Goal: Transaction & Acquisition: Book appointment/travel/reservation

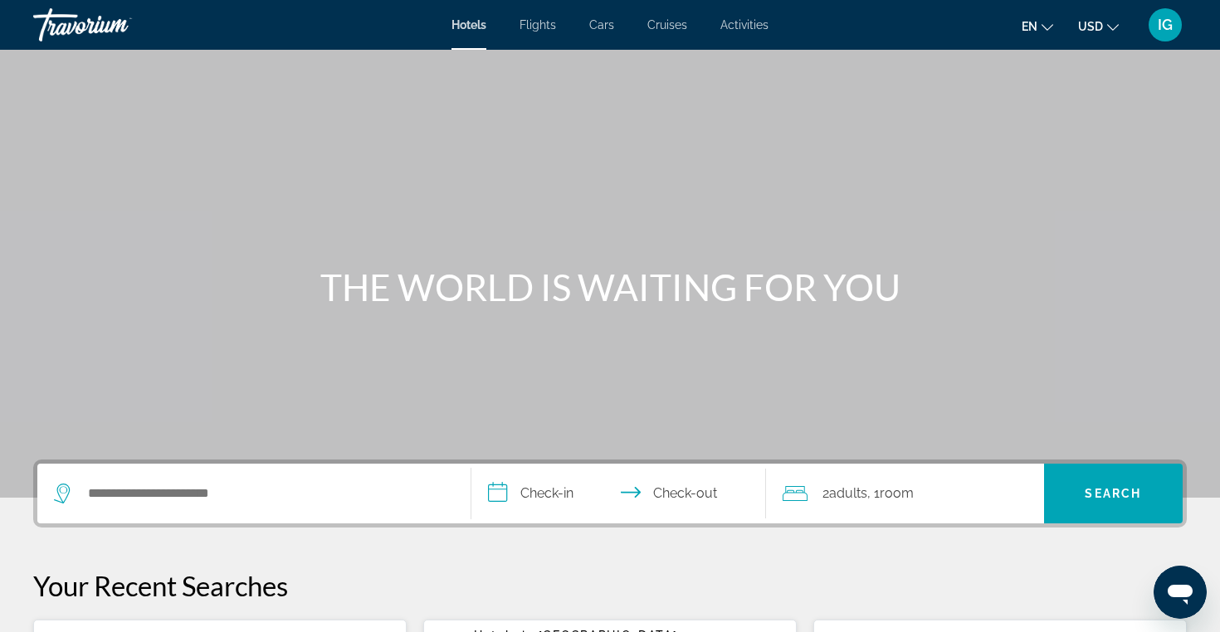
click at [607, 24] on span "Cars" at bounding box center [601, 24] width 25 height 13
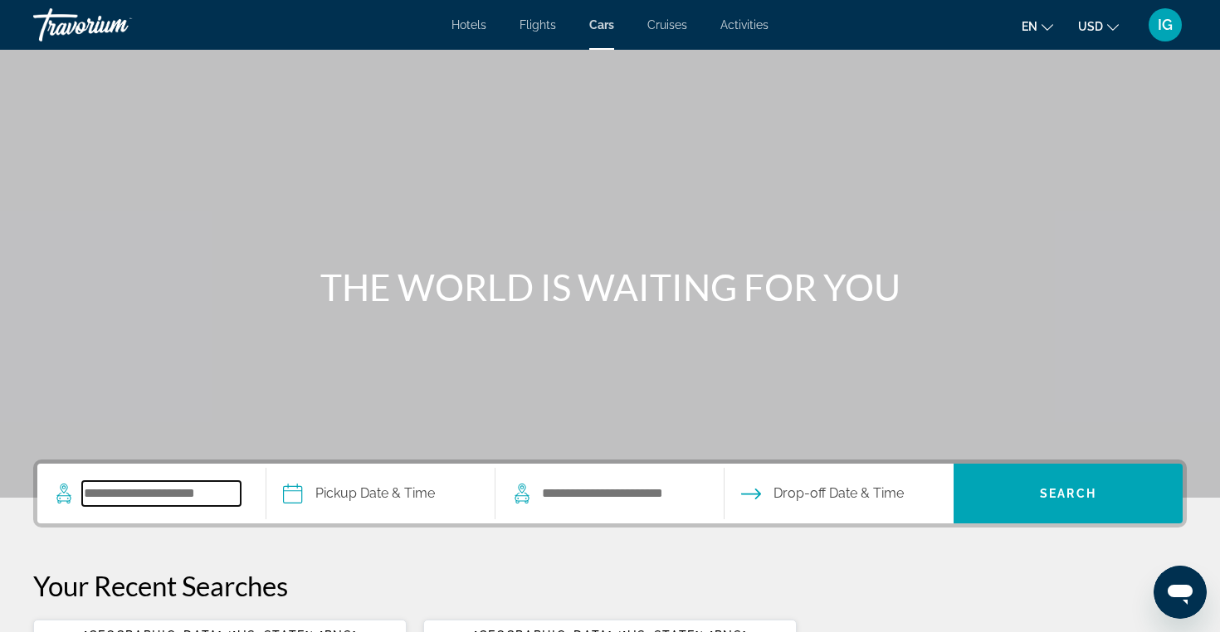
click at [167, 500] on input "Search pickup location" at bounding box center [161, 493] width 158 height 25
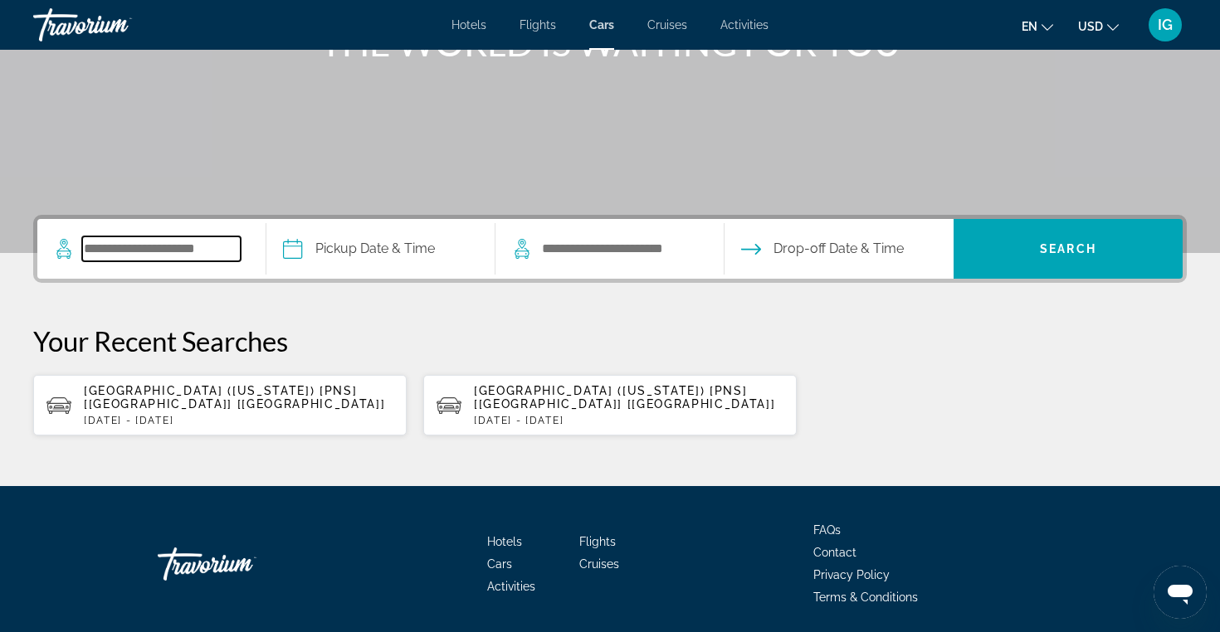
scroll to position [291, 0]
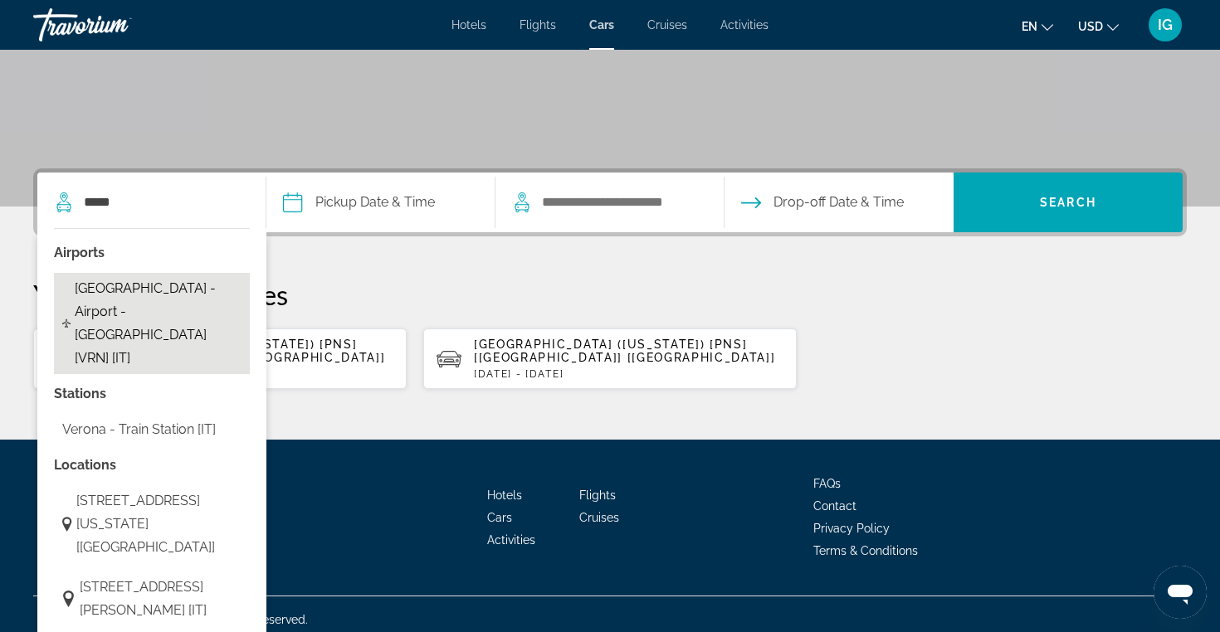
click at [145, 304] on span "[GEOGRAPHIC_DATA] - Airport - [GEOGRAPHIC_DATA] [VRN] [IT]" at bounding box center [158, 323] width 167 height 93
type input "**********"
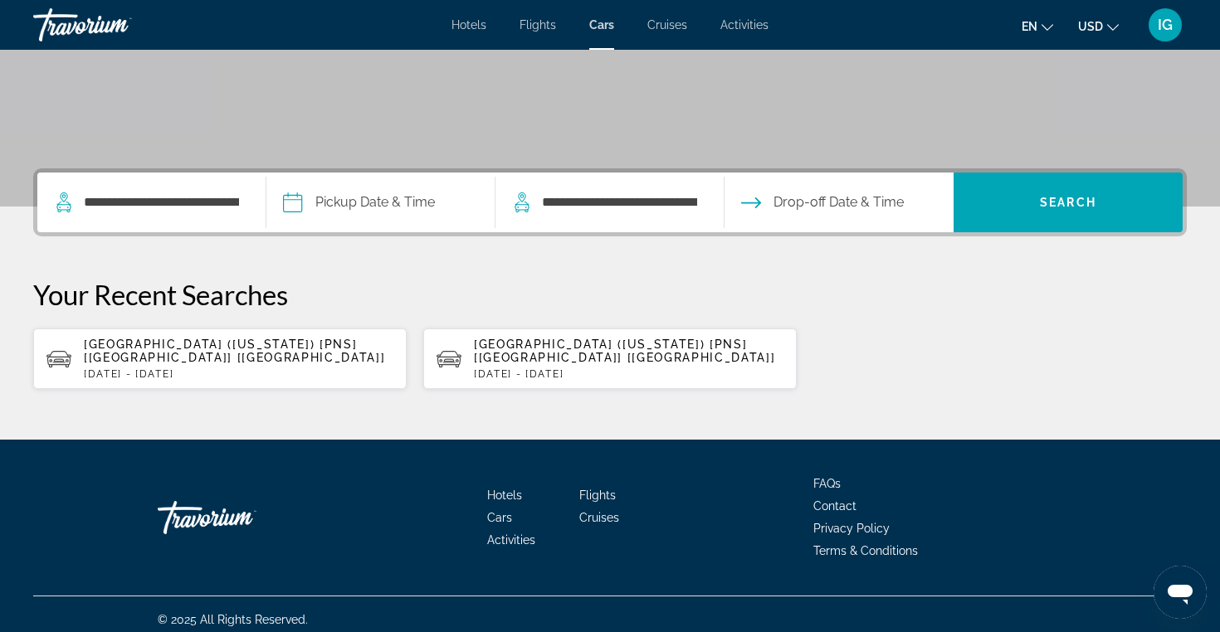
click at [376, 202] on input "Pickup date" at bounding box center [380, 205] width 236 height 65
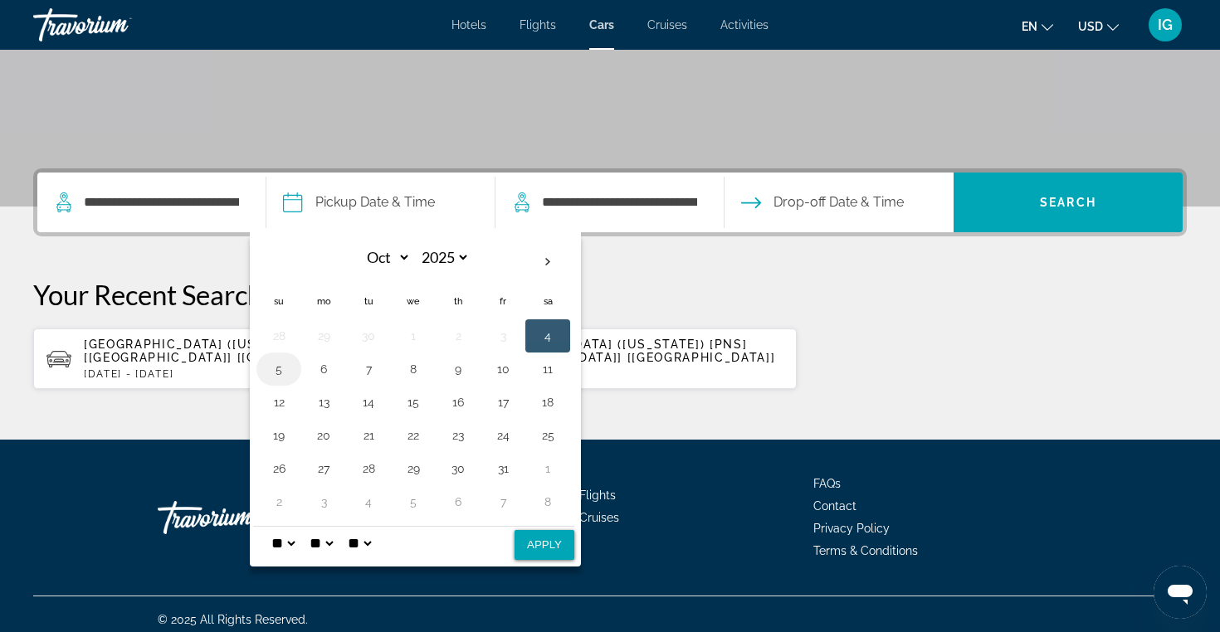
click at [282, 374] on button "5" at bounding box center [279, 369] width 27 height 23
select select "**"
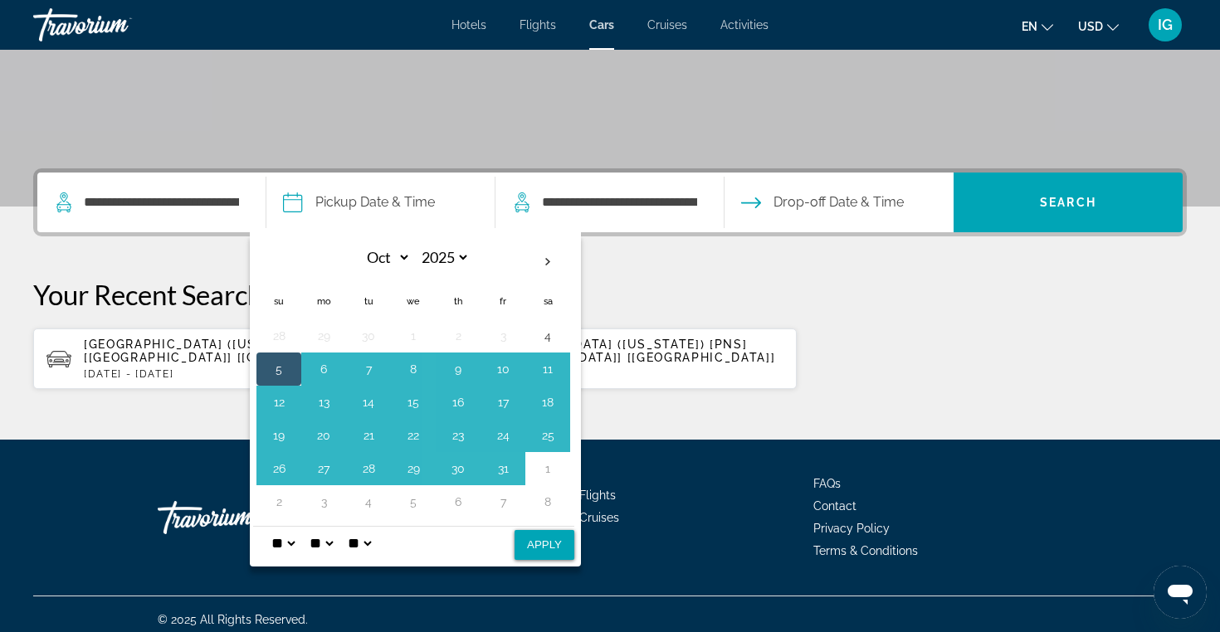
click at [566, 540] on button "Apply" at bounding box center [544, 545] width 60 height 30
type input "**********"
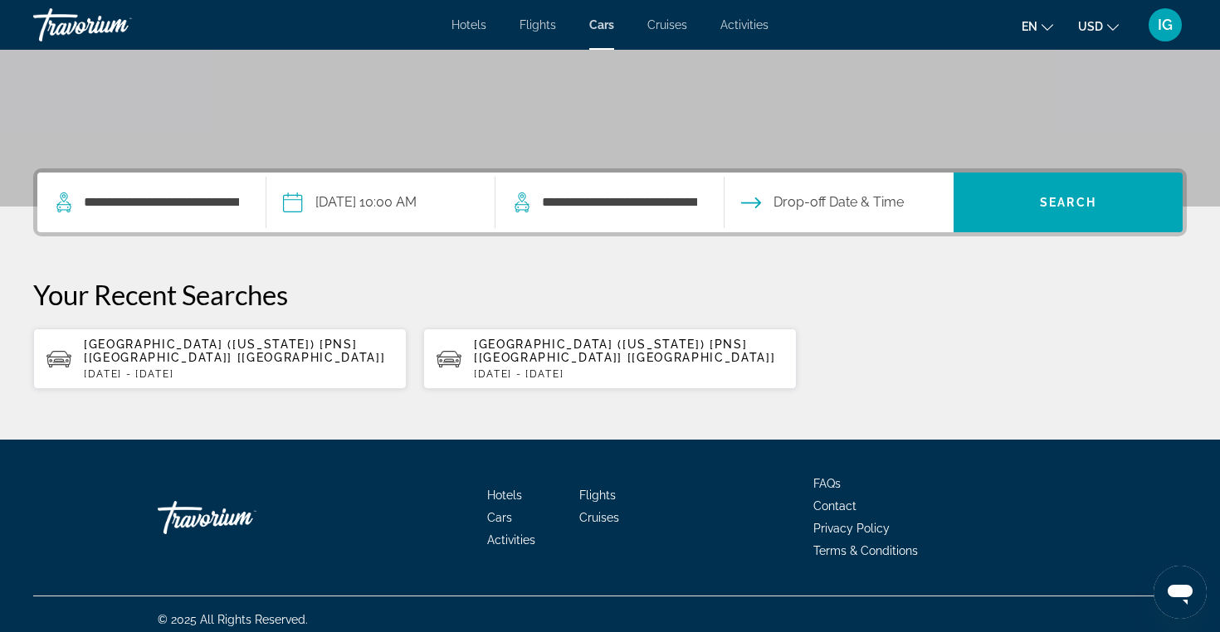
click at [826, 203] on input "Drop-off date" at bounding box center [838, 205] width 236 height 65
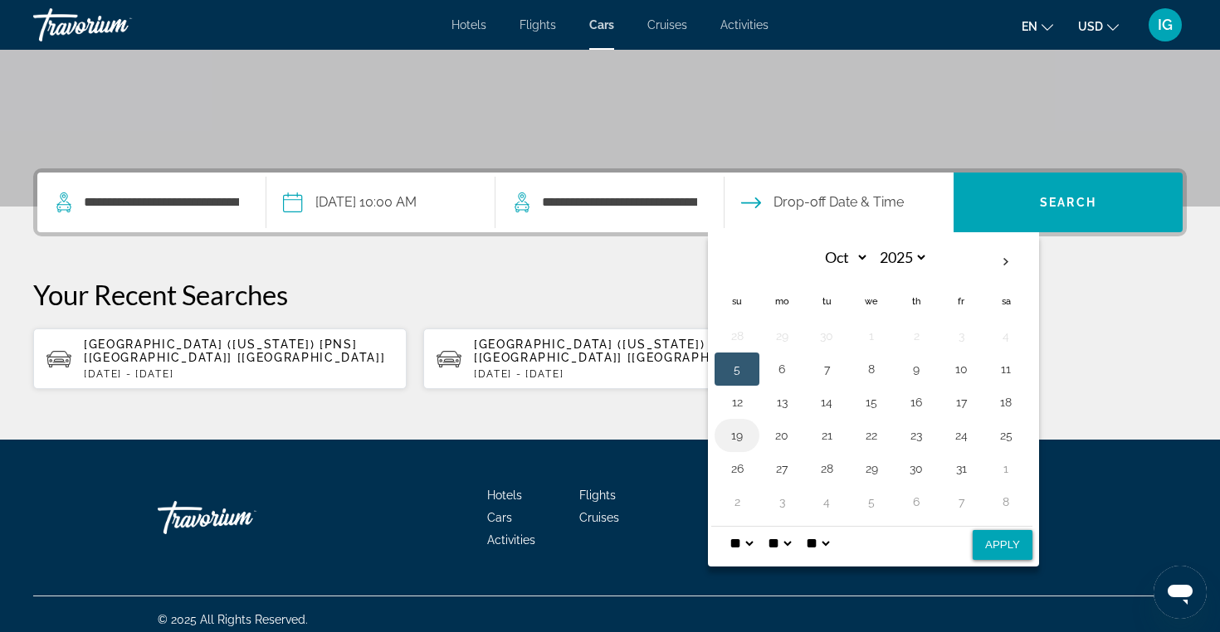
click at [750, 431] on button "19" at bounding box center [737, 435] width 27 height 23
click at [1014, 534] on button "Apply" at bounding box center [1002, 545] width 60 height 30
type input "**********"
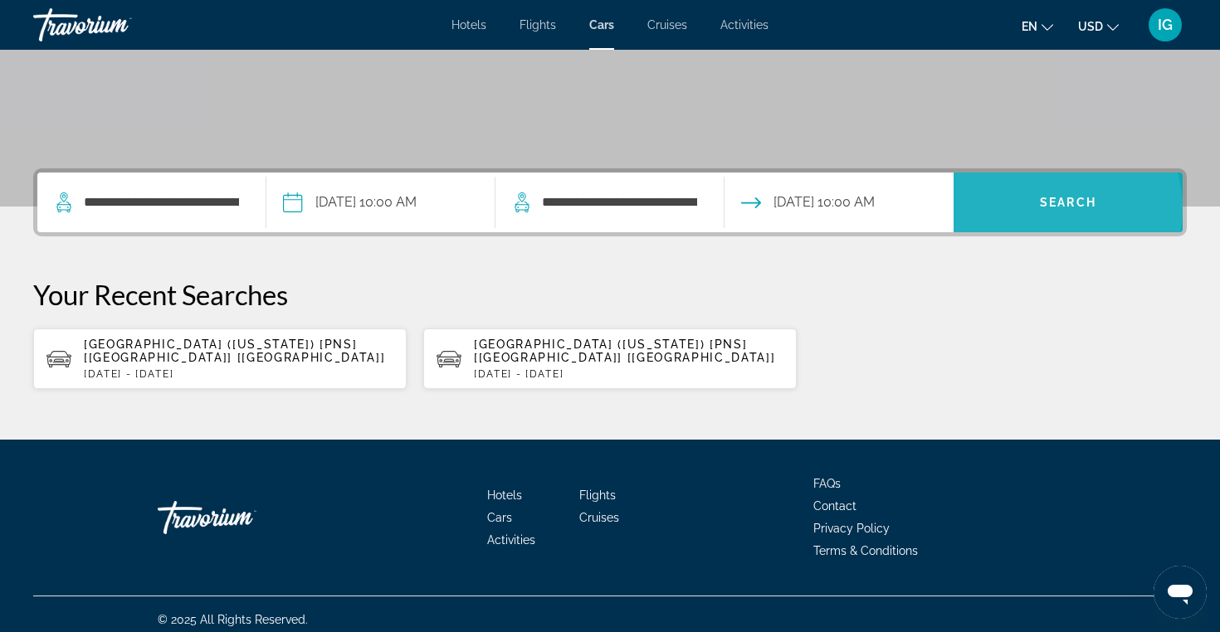
click at [1055, 208] on span "Search" at bounding box center [1068, 202] width 56 height 13
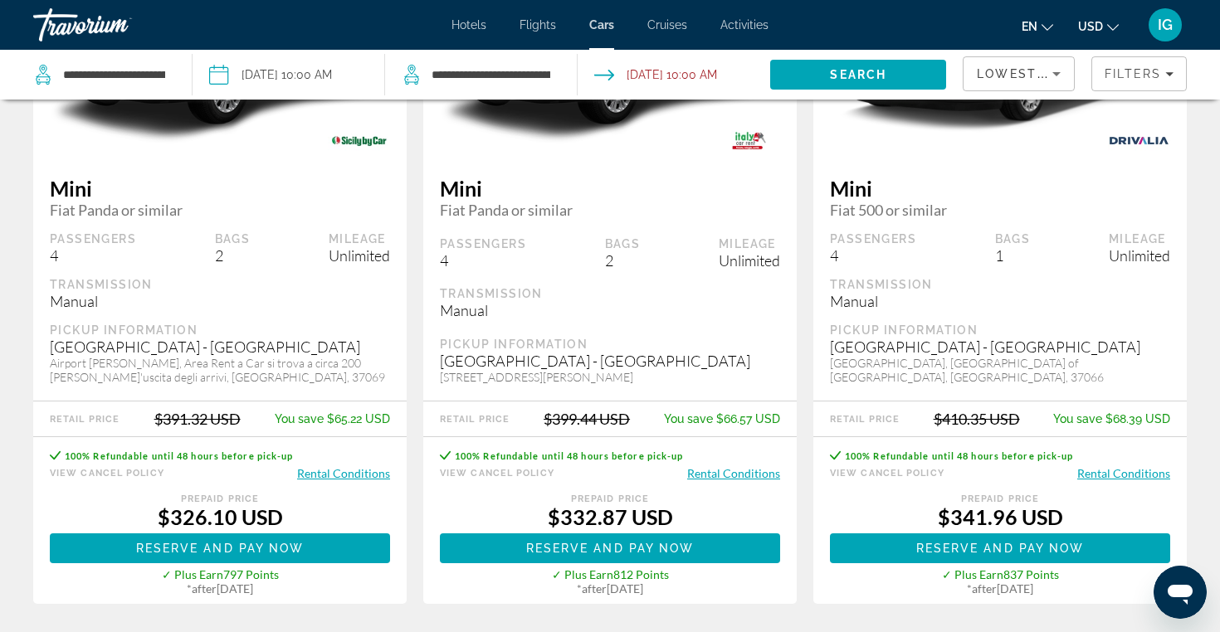
scroll to position [266, 0]
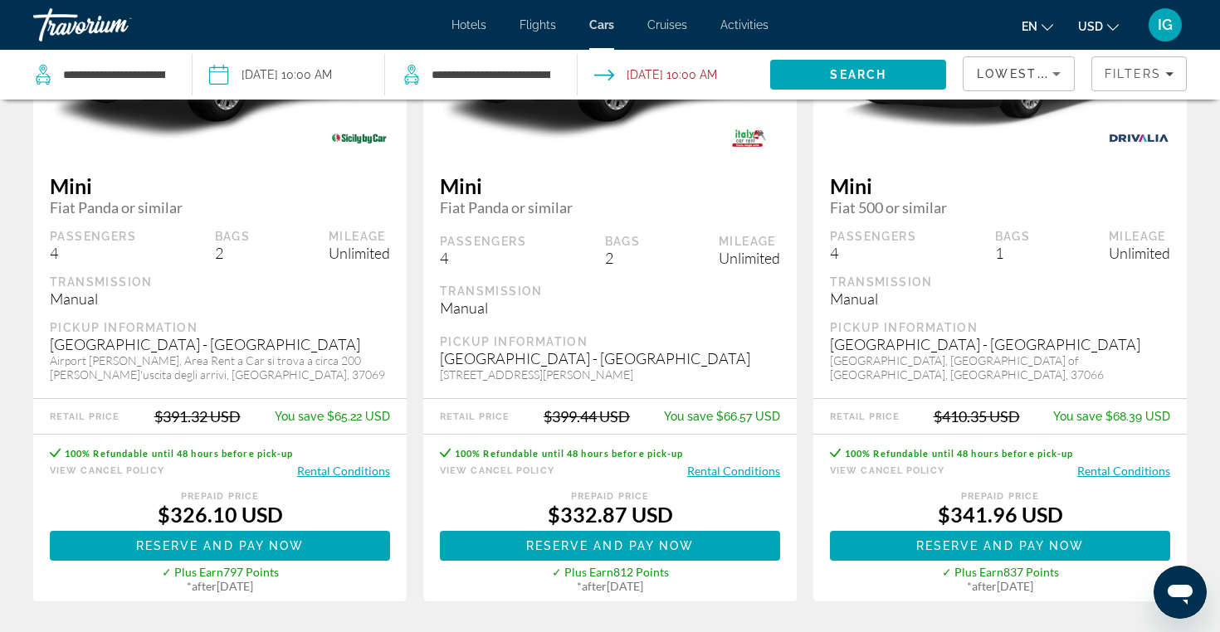
click at [357, 473] on button "Rental Conditions" at bounding box center [343, 471] width 93 height 16
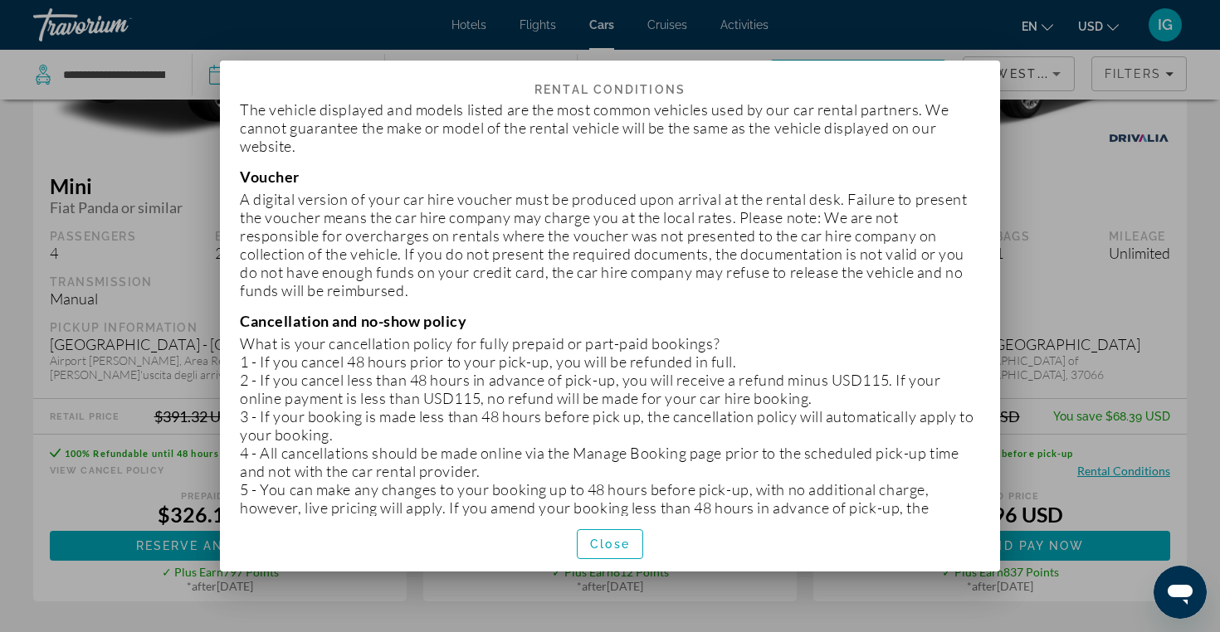
scroll to position [0, 0]
click at [631, 541] on span "button" at bounding box center [609, 544] width 65 height 40
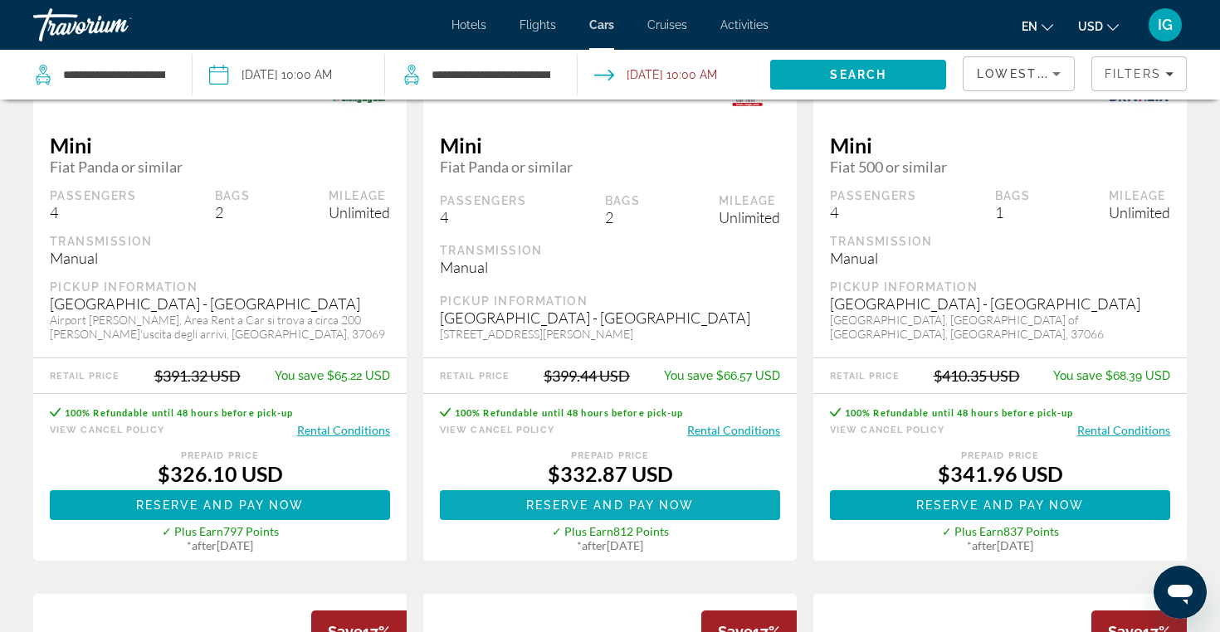
scroll to position [304, 0]
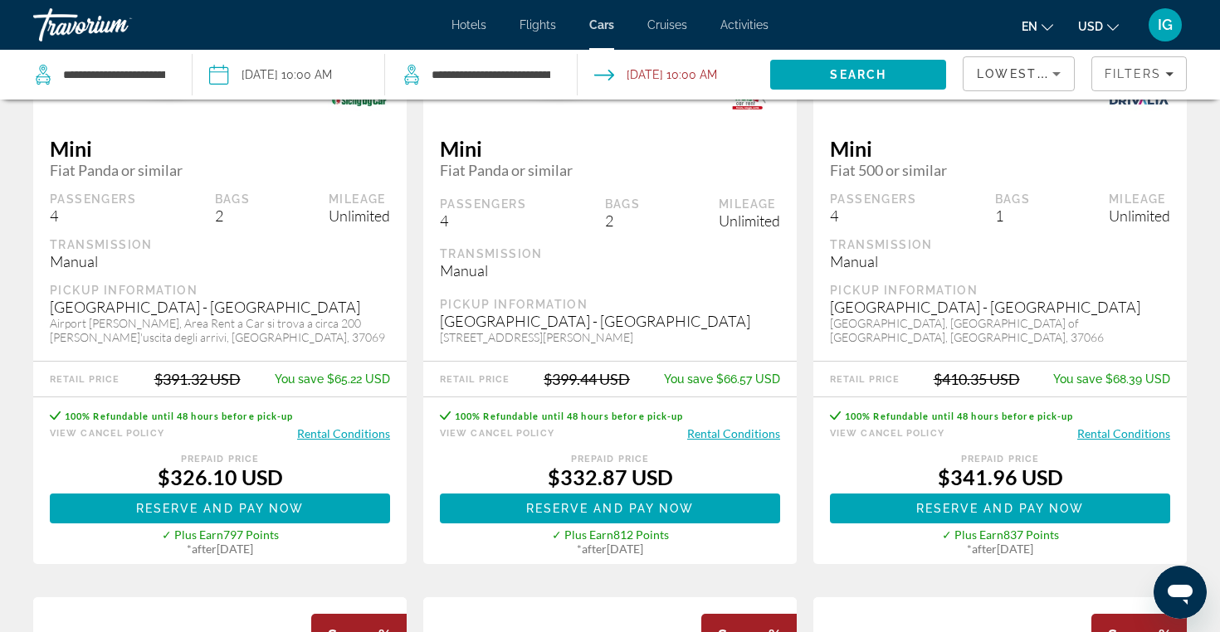
click at [734, 434] on button "Rental Conditions" at bounding box center [733, 434] width 93 height 16
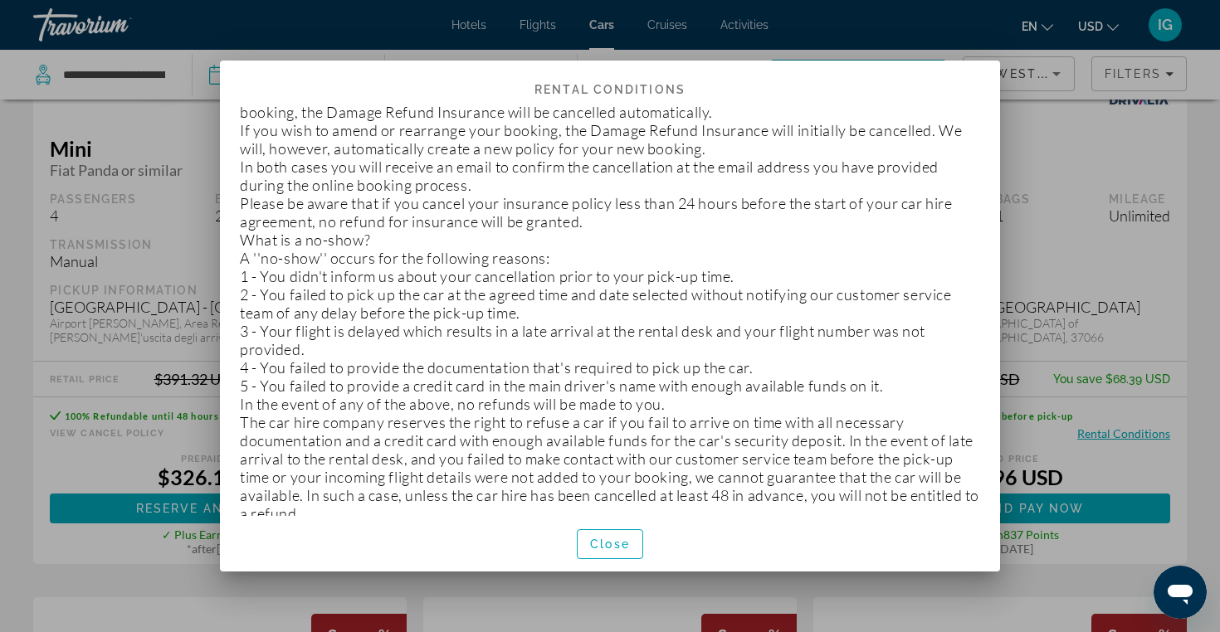
scroll to position [0, 0]
click at [612, 541] on span "Close" at bounding box center [610, 544] width 40 height 13
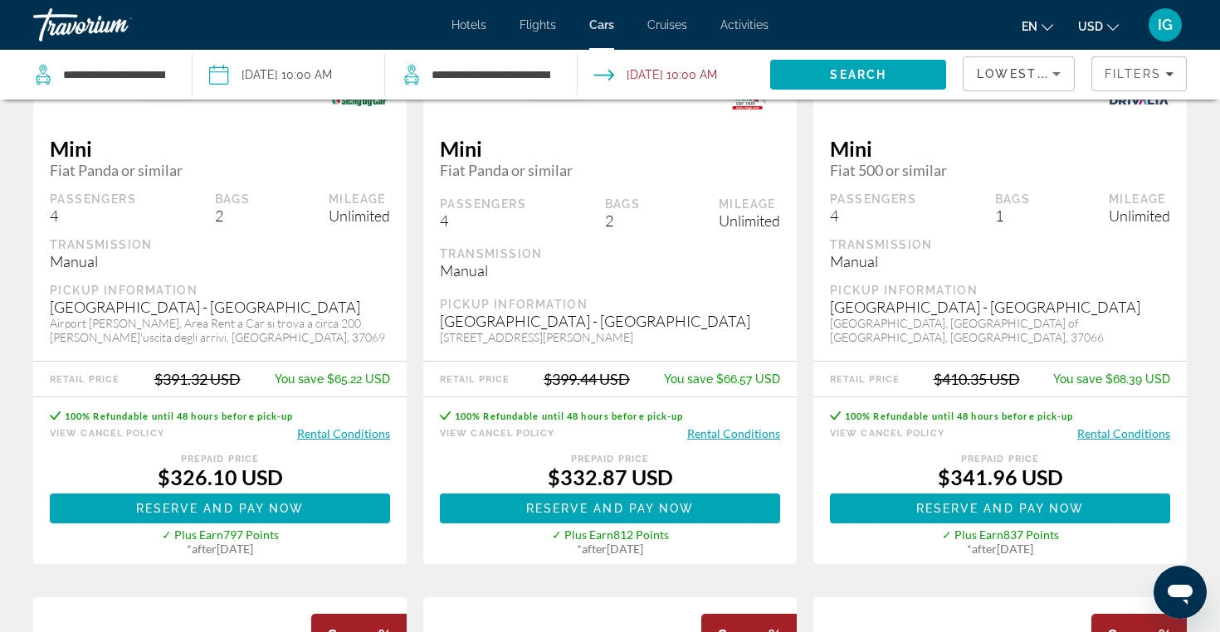
scroll to position [304, 0]
click at [492, 431] on button "View Cancel Policy" at bounding box center [497, 434] width 115 height 16
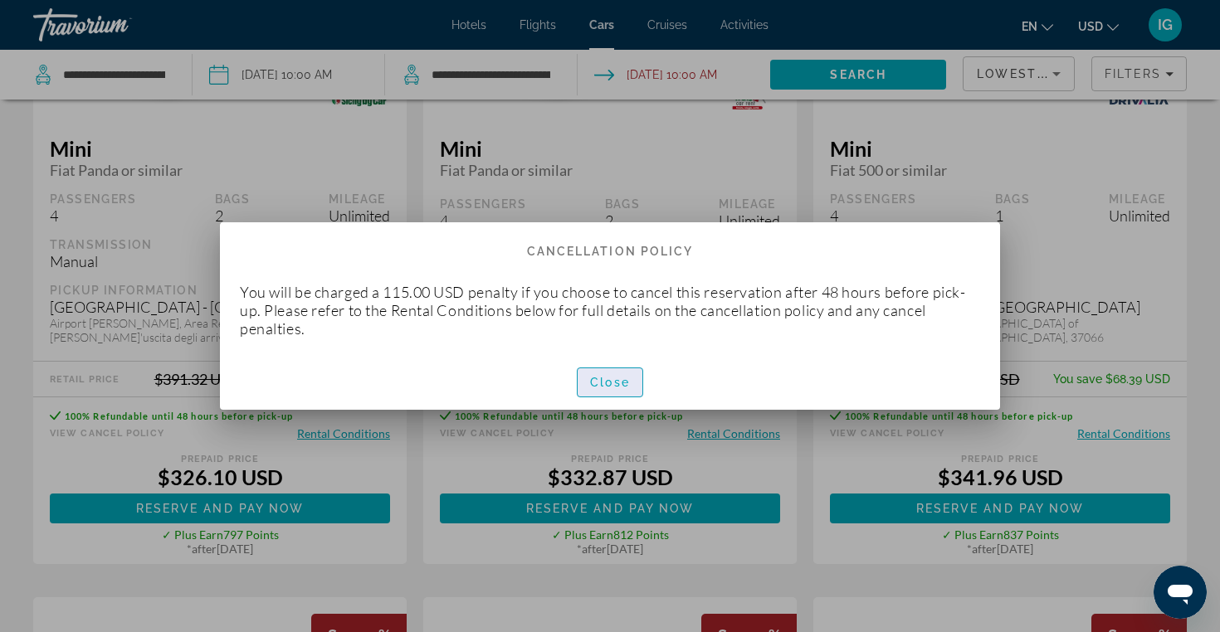
click at [607, 383] on span "Close" at bounding box center [610, 382] width 40 height 13
